Goal: Navigation & Orientation: Find specific page/section

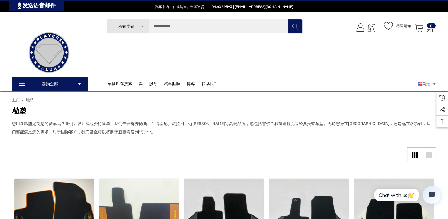
click at [307, 57] on div "搜索 所有类别 Icon Arrow Down Icon Arrow Down Icon Arrow Up Icon Arrow Up 待售车辆 电的 梅赛德…" at bounding box center [204, 50] width 215 height 63
click at [210, 84] on font "联系我们" at bounding box center [209, 83] width 16 height 5
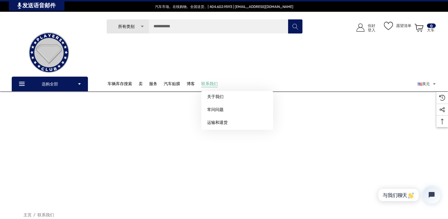
click at [209, 82] on font "联系我们" at bounding box center [209, 83] width 16 height 5
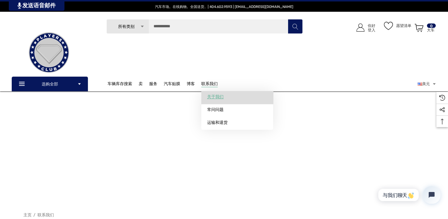
click at [212, 95] on font "关于我们" at bounding box center [215, 96] width 16 height 5
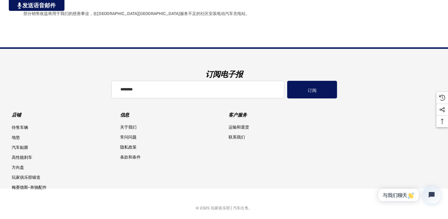
scroll to position [489, 0]
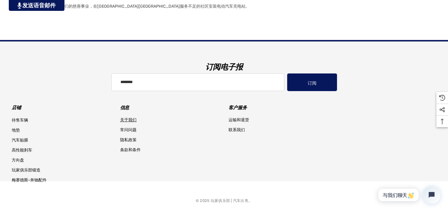
click at [130, 120] on font "关于我们" at bounding box center [128, 119] width 16 height 5
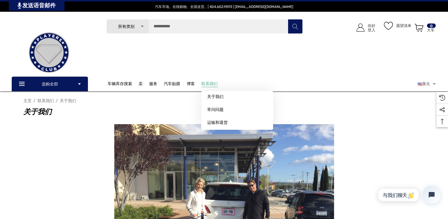
click at [207, 83] on font "联系我们" at bounding box center [209, 83] width 16 height 5
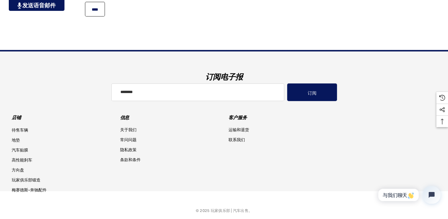
scroll to position [498, 0]
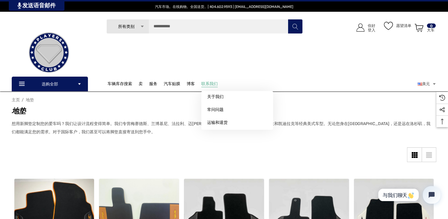
click at [205, 84] on font "联系我们" at bounding box center [209, 83] width 16 height 5
